Goal: Task Accomplishment & Management: Complete application form

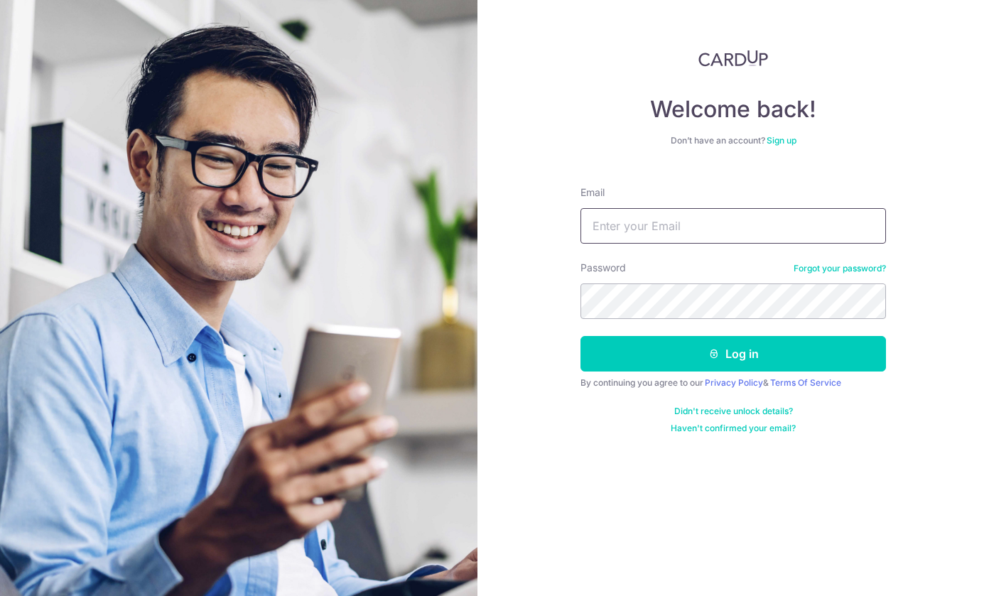
click at [722, 231] on input "Email" at bounding box center [734, 226] width 306 height 36
click at [670, 217] on input "Email" at bounding box center [734, 226] width 306 height 36
type input "choo.weiliang@gmail.com"
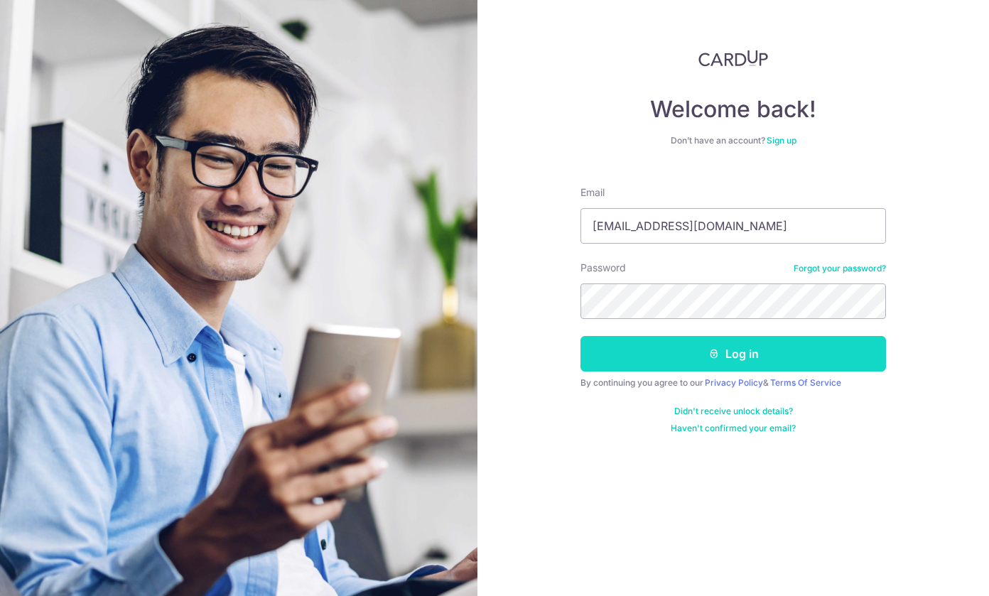
click at [702, 347] on button "Log in" at bounding box center [734, 354] width 306 height 36
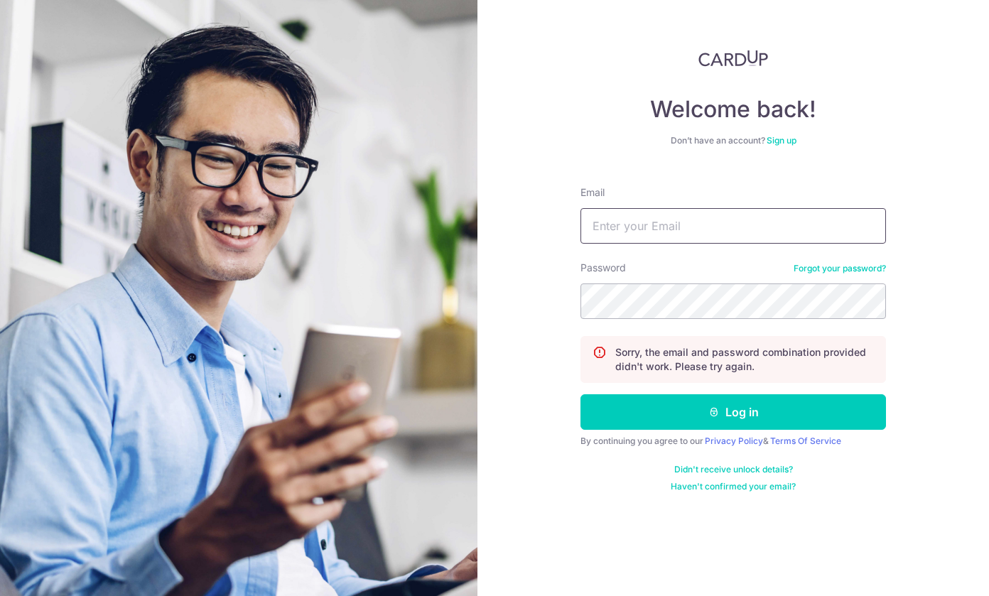
click at [669, 230] on input "Email" at bounding box center [734, 226] width 306 height 36
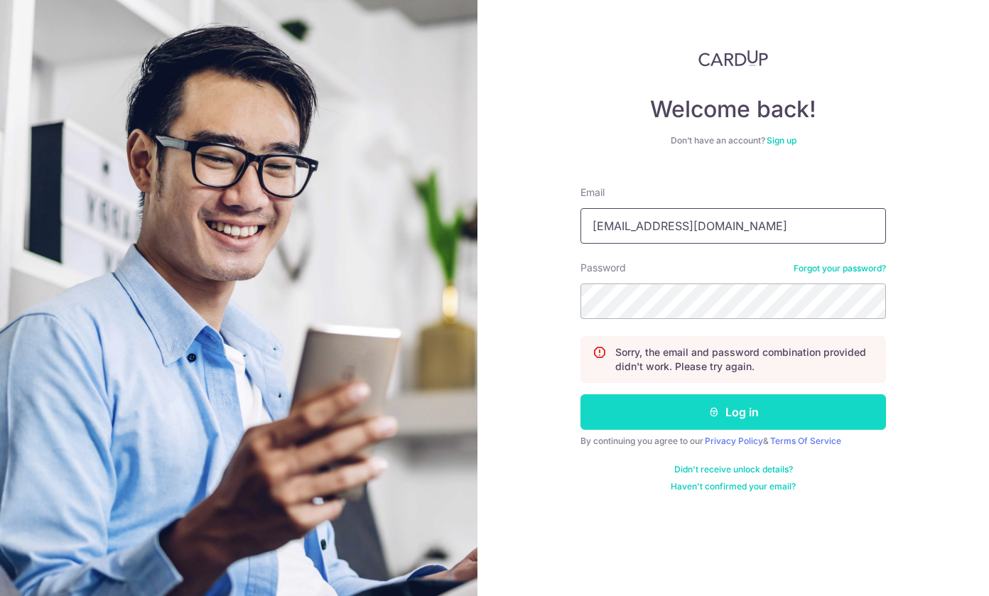
type input "[EMAIL_ADDRESS][DOMAIN_NAME]"
click at [659, 403] on button "Log in" at bounding box center [734, 413] width 306 height 36
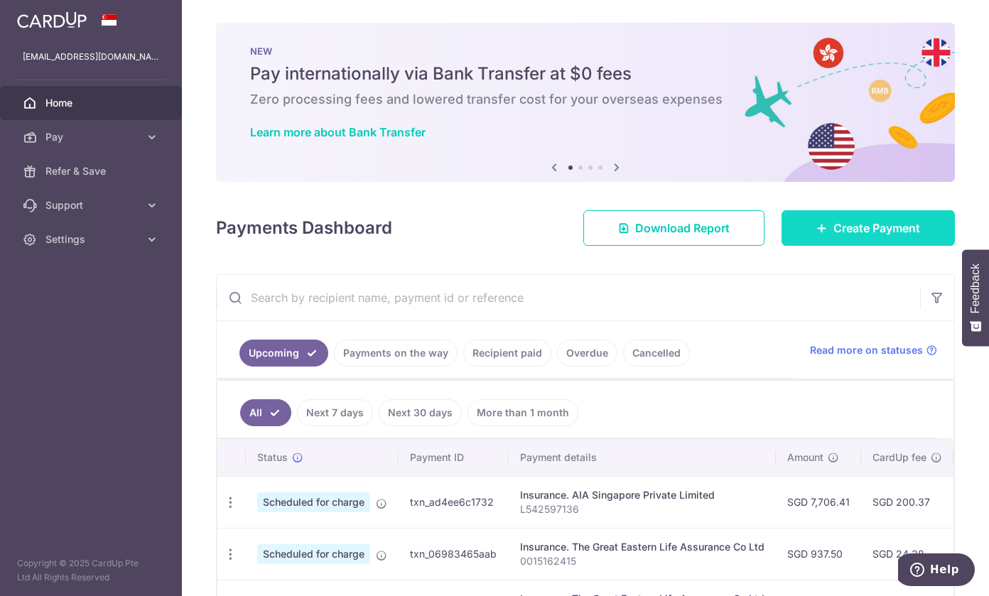
click at [835, 235] on span "Create Payment" at bounding box center [877, 228] width 87 height 17
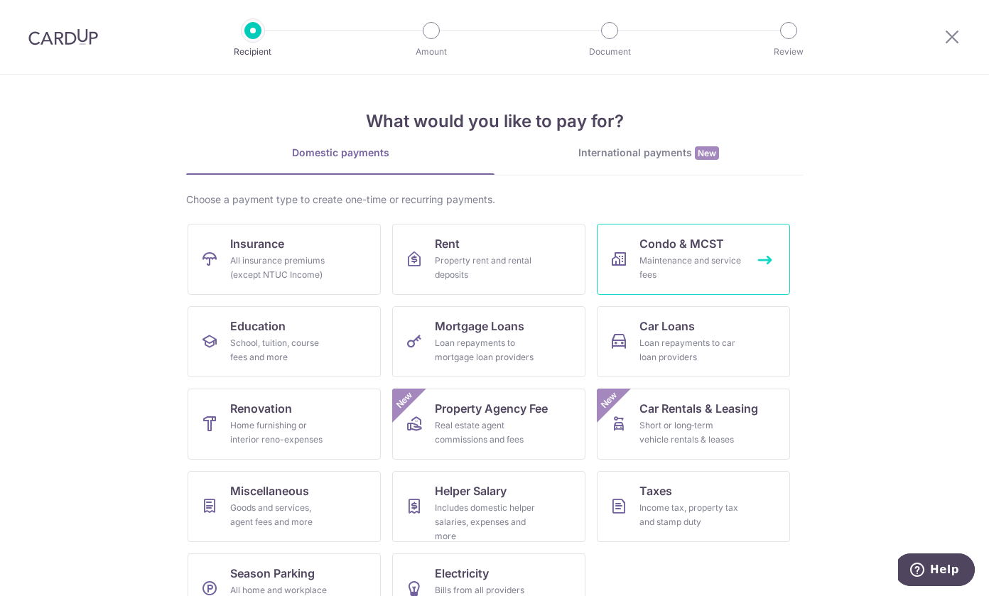
click at [699, 257] on div "Maintenance and service fees" at bounding box center [691, 268] width 102 height 28
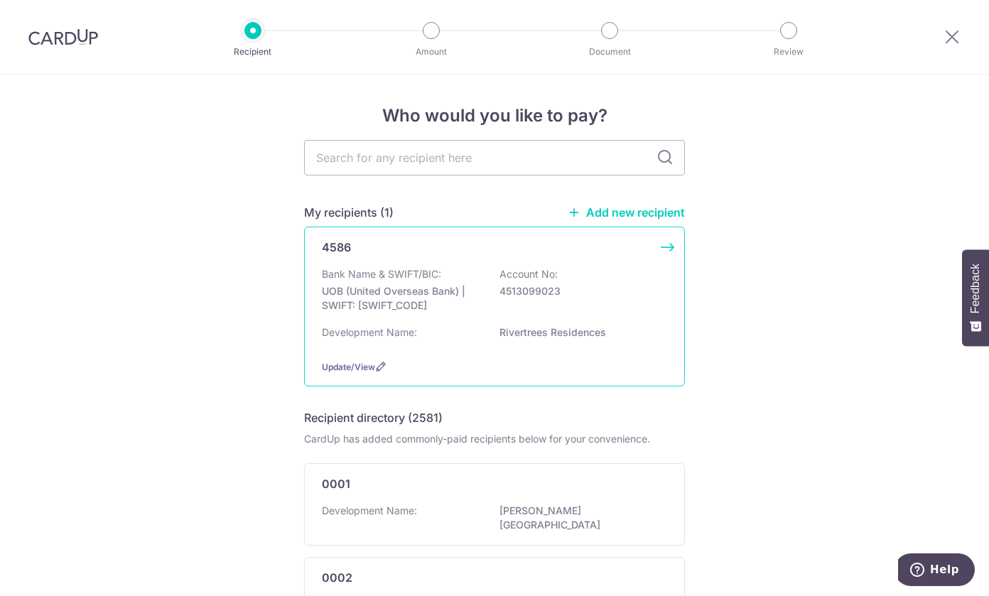
click at [438, 321] on div "Bank Name & SWIFT/BIC: UOB (United Overseas Bank) | SWIFT: UOVBSGSGXXX Account …" at bounding box center [494, 307] width 345 height 81
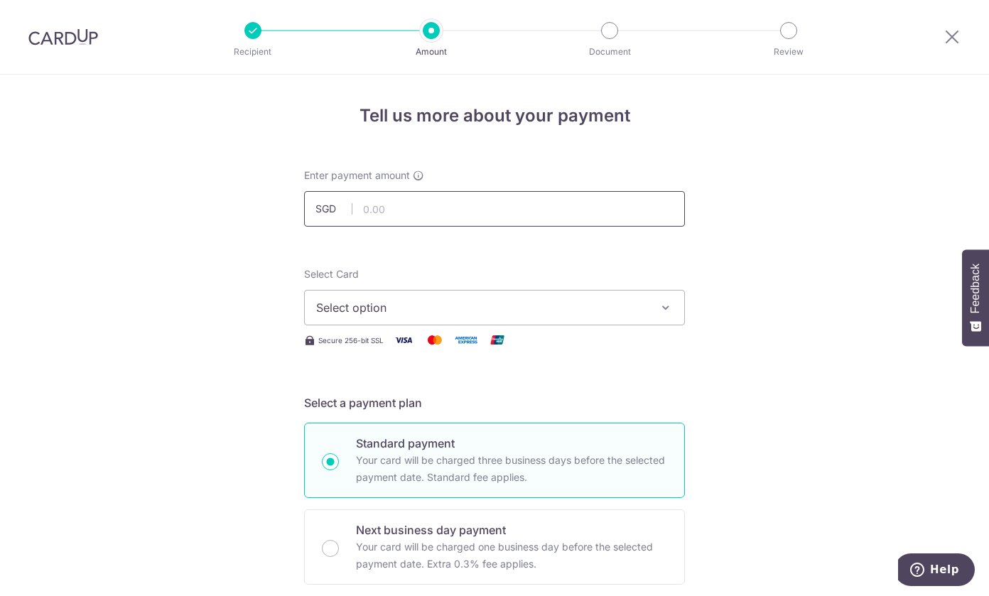
click at [429, 214] on input "text" at bounding box center [494, 209] width 381 height 36
type input "1,404.33"
click at [569, 313] on span "Select option" at bounding box center [481, 307] width 331 height 17
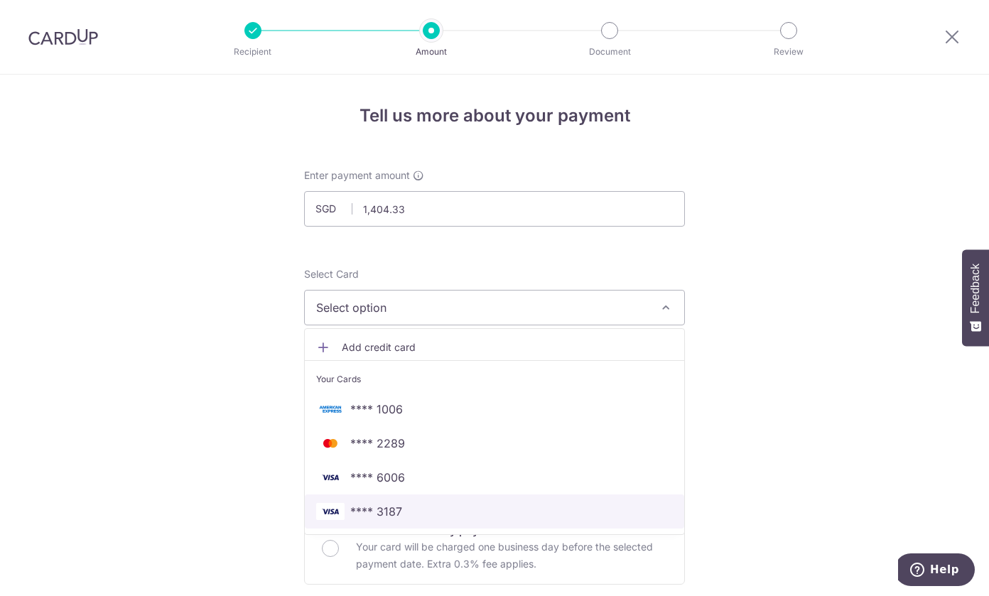
click at [473, 509] on span "**** 3187" at bounding box center [494, 511] width 357 height 17
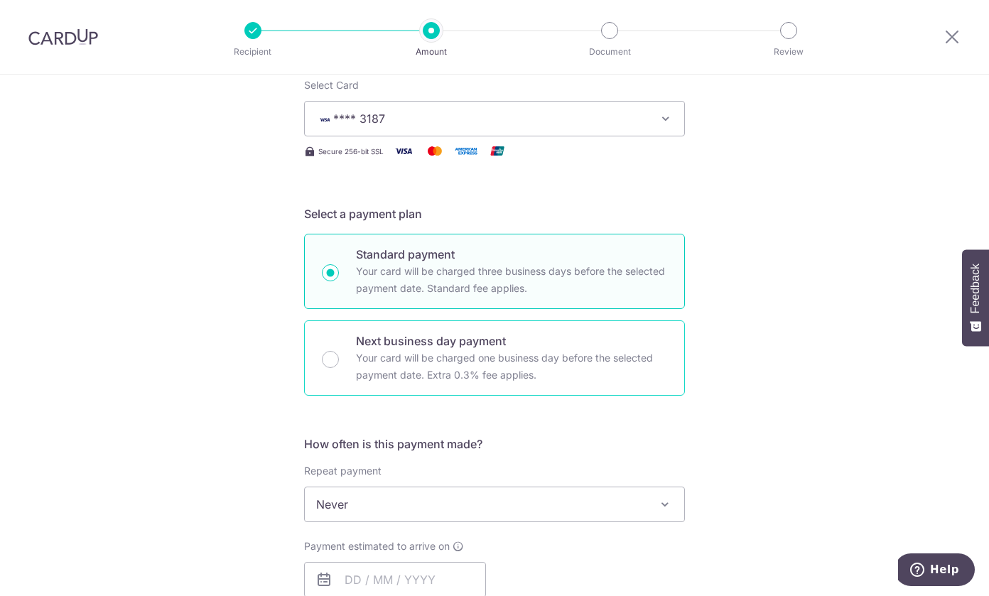
scroll to position [379, 0]
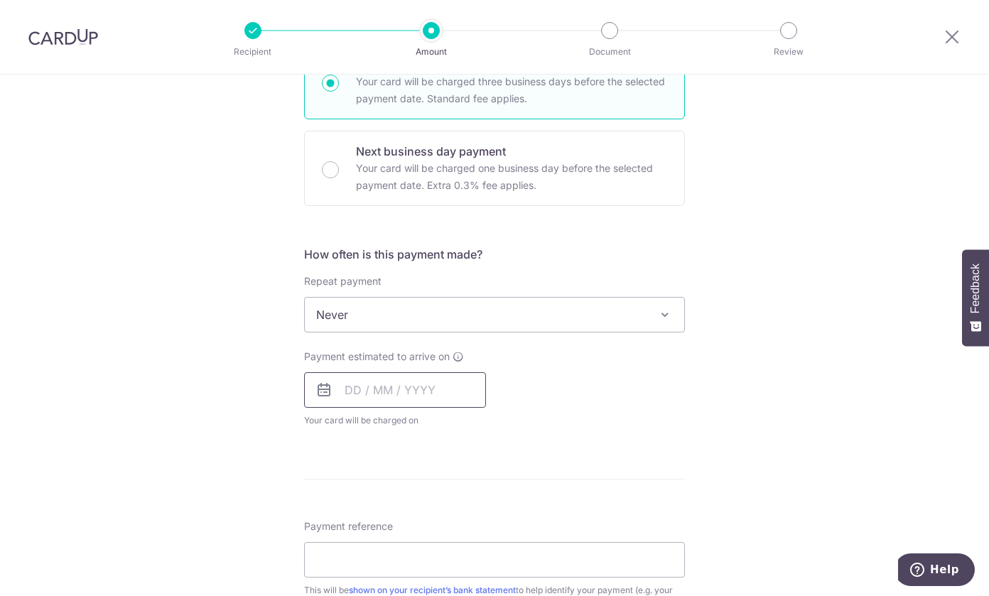
click at [375, 391] on input "text" at bounding box center [395, 390] width 182 height 36
click at [441, 516] on link "9" at bounding box center [447, 519] width 23 height 23
type input "09/10/2025"
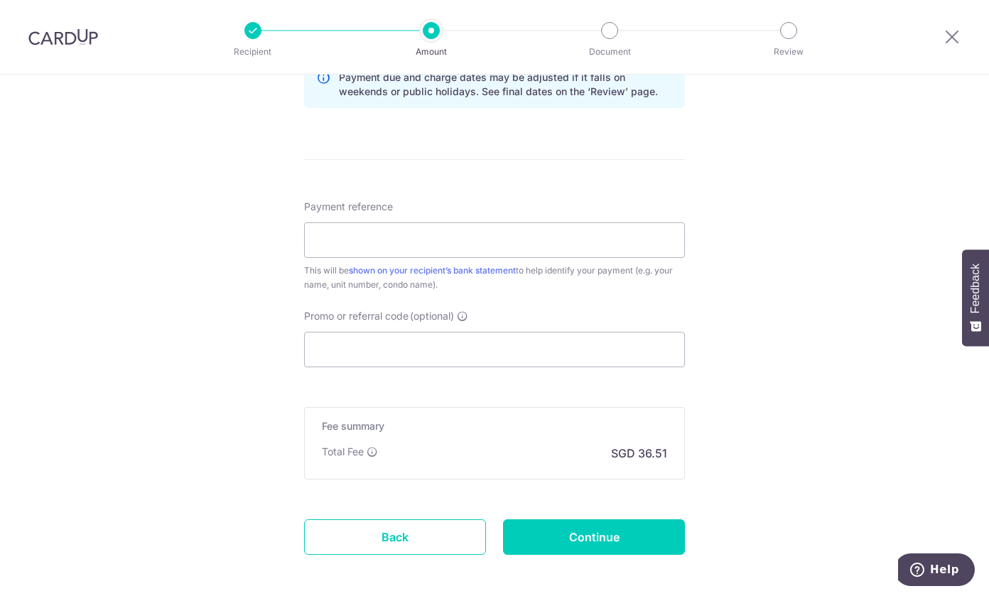
scroll to position [758, 0]
click at [424, 241] on input "Payment reference" at bounding box center [494, 240] width 381 height 36
type input "C"
type input "2"
click at [322, 238] on input "021-08-03" at bounding box center [494, 240] width 381 height 36
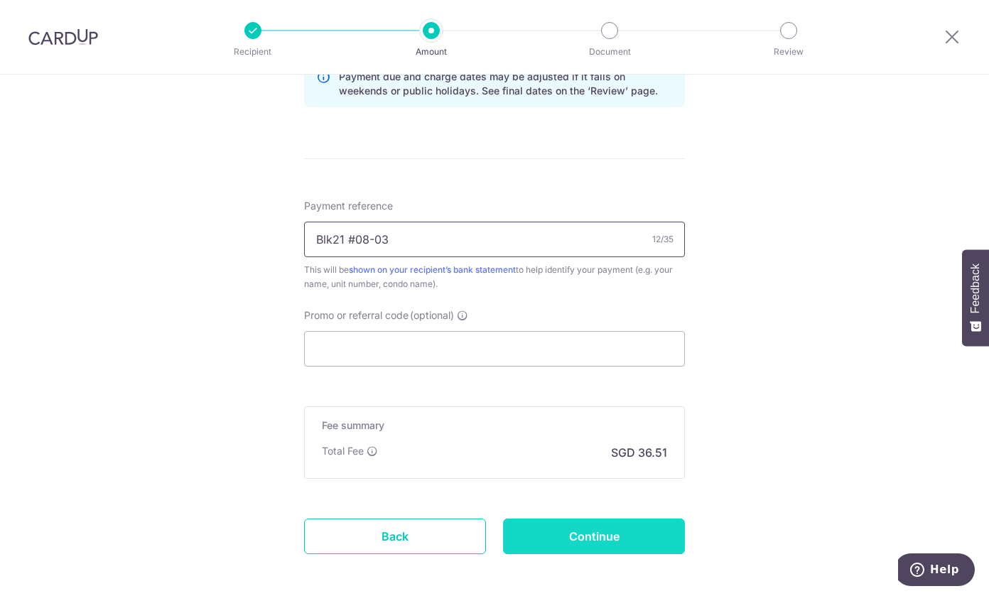
type input "Blk21 #08-03"
click at [608, 528] on input "Continue" at bounding box center [594, 537] width 182 height 36
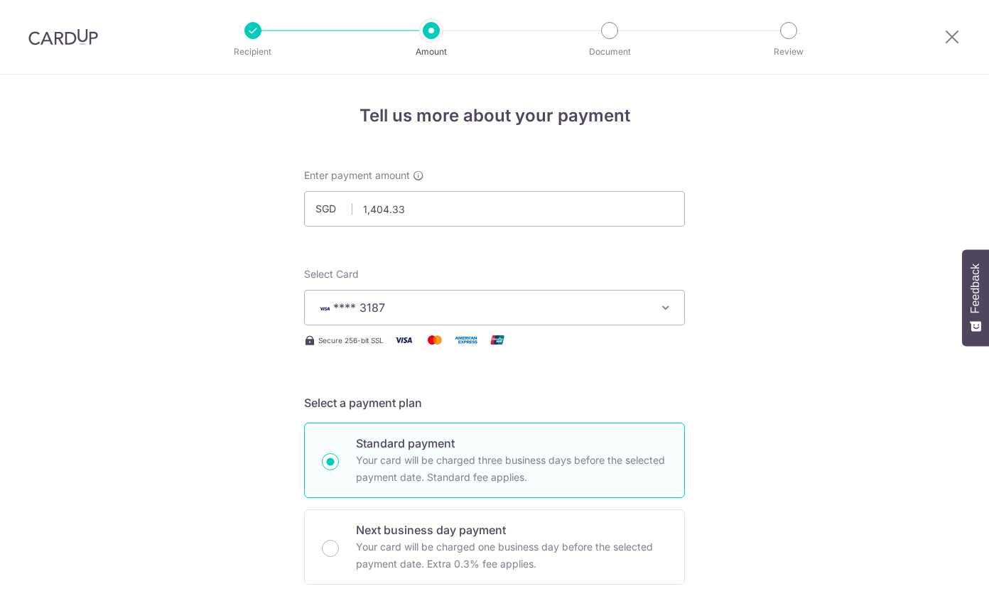
scroll to position [842, 0]
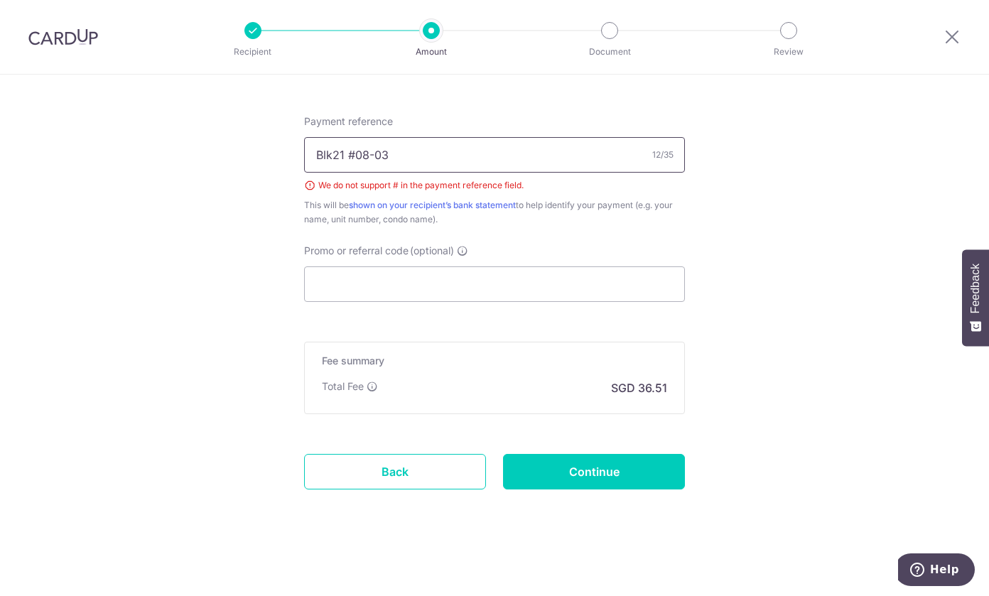
click at [350, 151] on input "Blk21 #08-03" at bounding box center [494, 155] width 381 height 36
type input "Blk21 08-03"
click at [603, 477] on input "Continue" at bounding box center [594, 472] width 182 height 36
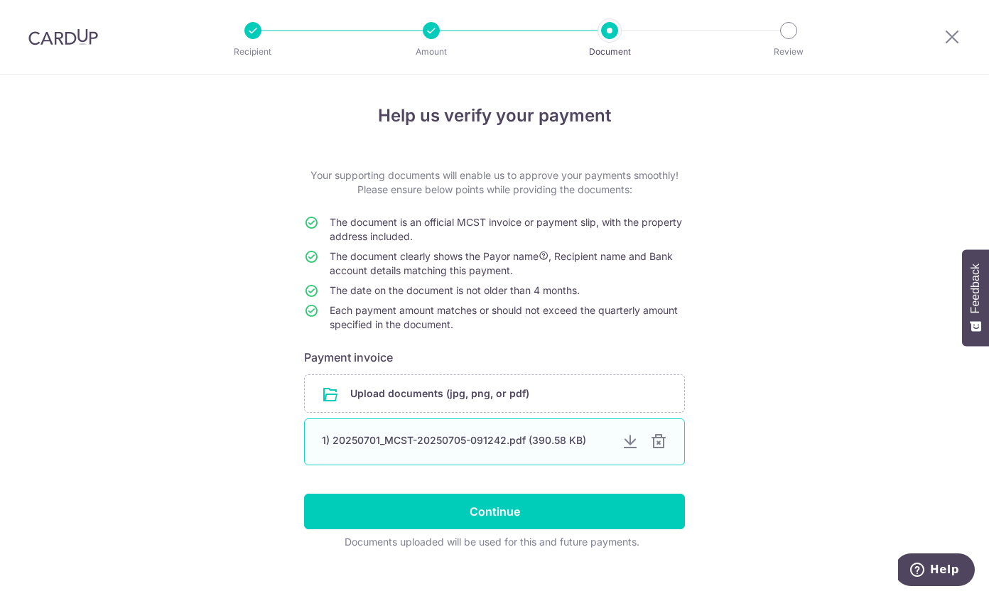
click at [659, 444] on div at bounding box center [658, 442] width 17 height 17
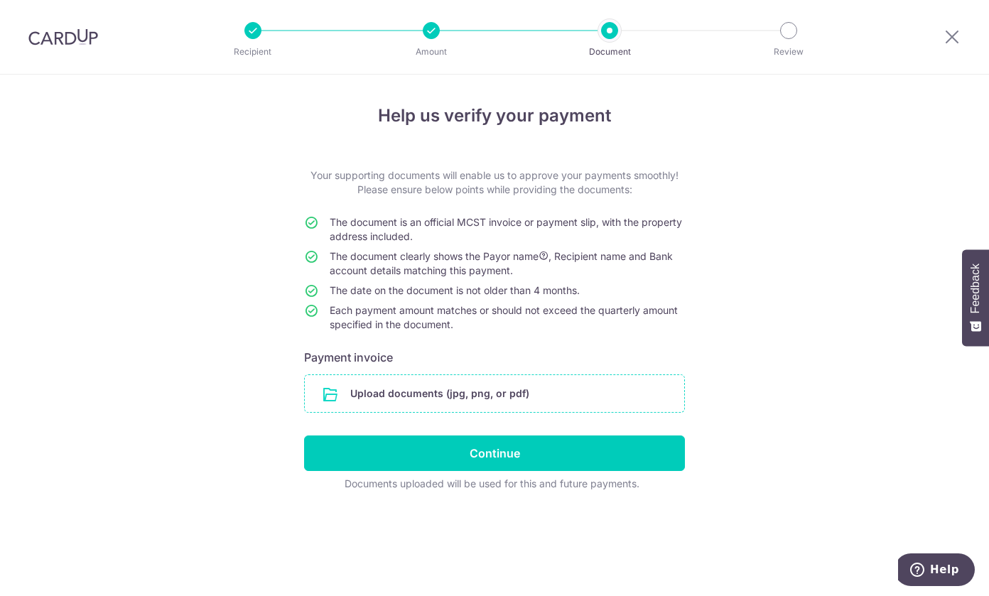
click at [530, 399] on input "file" at bounding box center [495, 393] width 380 height 37
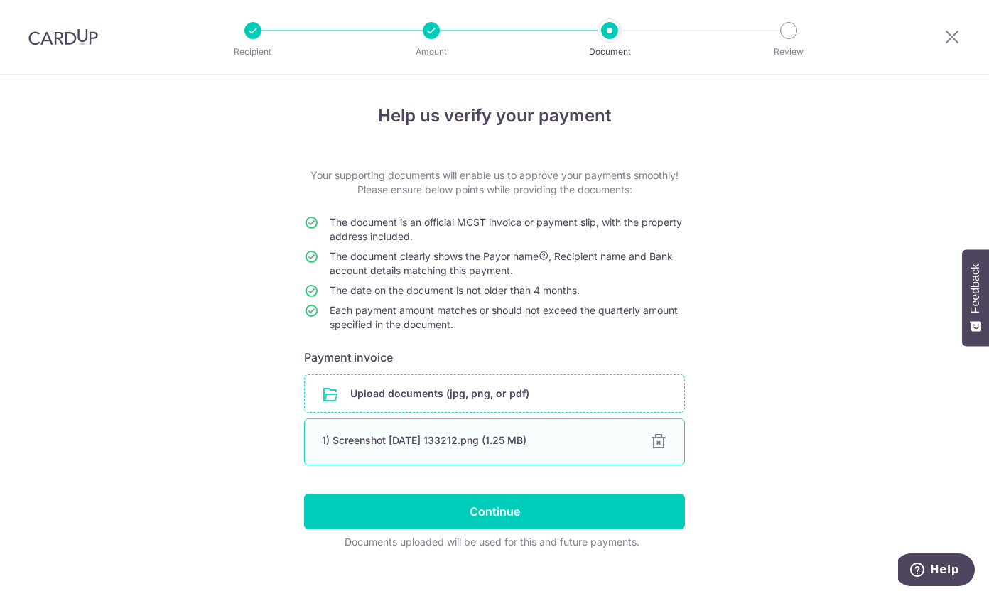
click at [461, 443] on div "1) Screenshot 2025-10-04 133212.png (1.25 MB)" at bounding box center [477, 441] width 311 height 14
click at [557, 451] on div "1) Screenshot 2025-10-04 133212.png (1.25 MB) 100%" at bounding box center [494, 442] width 381 height 47
click at [456, 446] on div "1) Screenshot 2025-10-04 133212.png (1.25 MB)" at bounding box center [477, 441] width 311 height 14
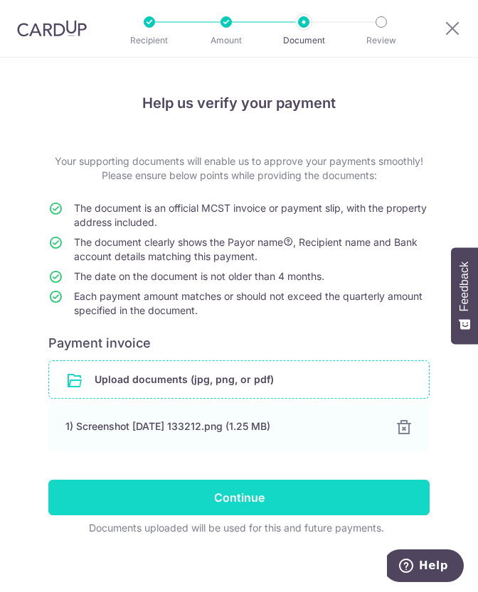
click at [345, 493] on input "Continue" at bounding box center [238, 498] width 381 height 36
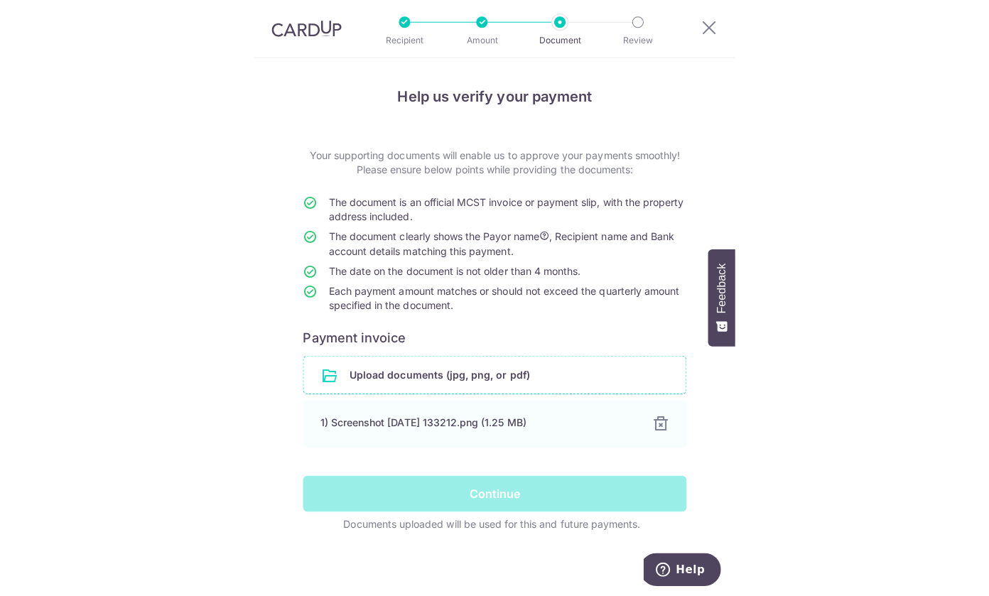
scroll to position [10, 0]
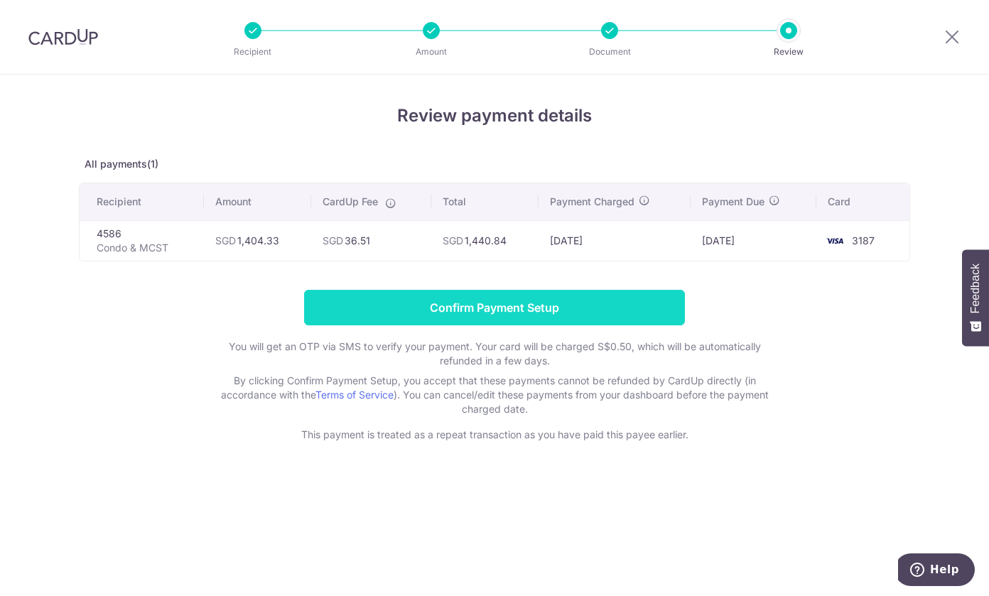
click at [528, 305] on input "Confirm Payment Setup" at bounding box center [494, 308] width 381 height 36
